Goal: Download file/media

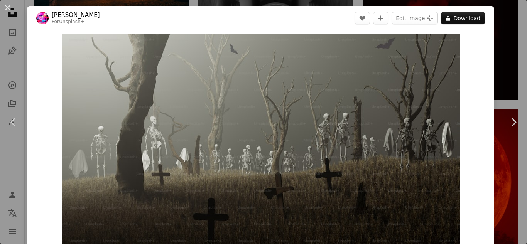
scroll to position [463, 0]
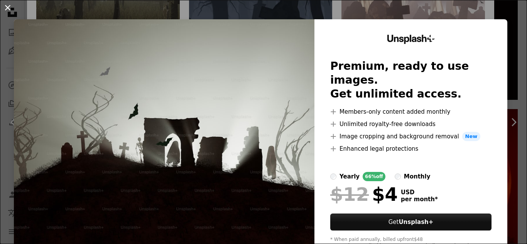
click at [9, 4] on button "An X shape" at bounding box center [7, 7] width 9 height 9
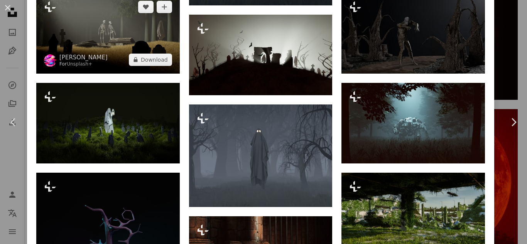
scroll to position [540, 0]
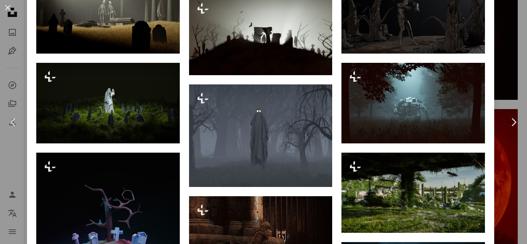
drag, startPoint x: 510, startPoint y: 122, endPoint x: 485, endPoint y: 122, distance: 24.7
click at [512, 122] on icon at bounding box center [514, 122] width 5 height 8
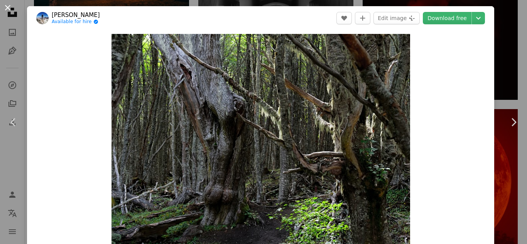
click at [10, 8] on button "An X shape" at bounding box center [7, 7] width 9 height 9
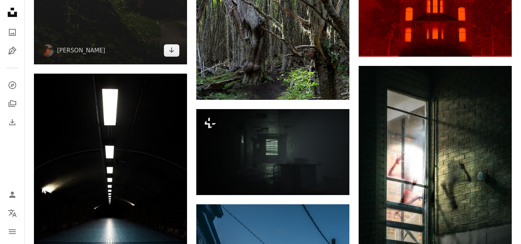
scroll to position [1337, 0]
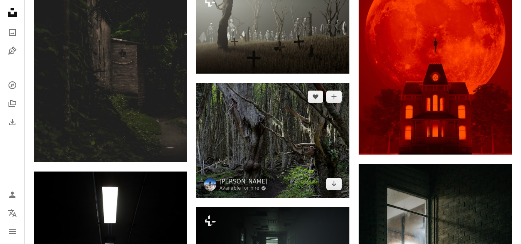
click at [256, 83] on img at bounding box center [272, 140] width 153 height 115
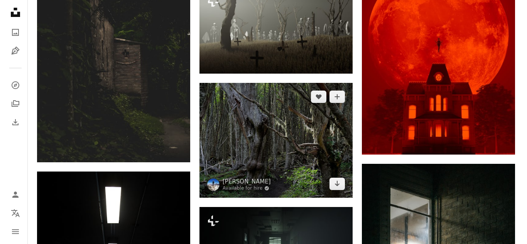
scroll to position [1242, 0]
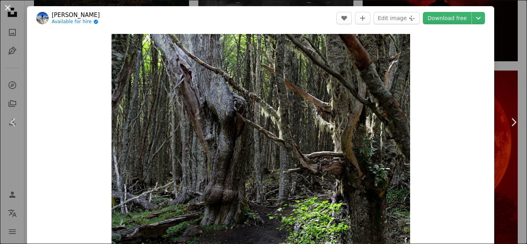
click at [3, 6] on button "An X shape" at bounding box center [7, 7] width 9 height 9
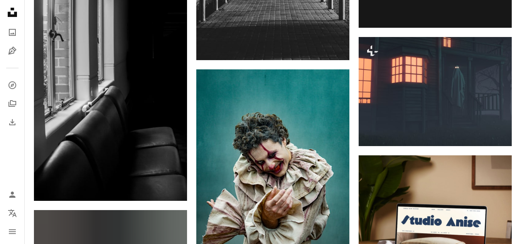
scroll to position [3426, 0]
